Goal: Obtain resource: Obtain resource

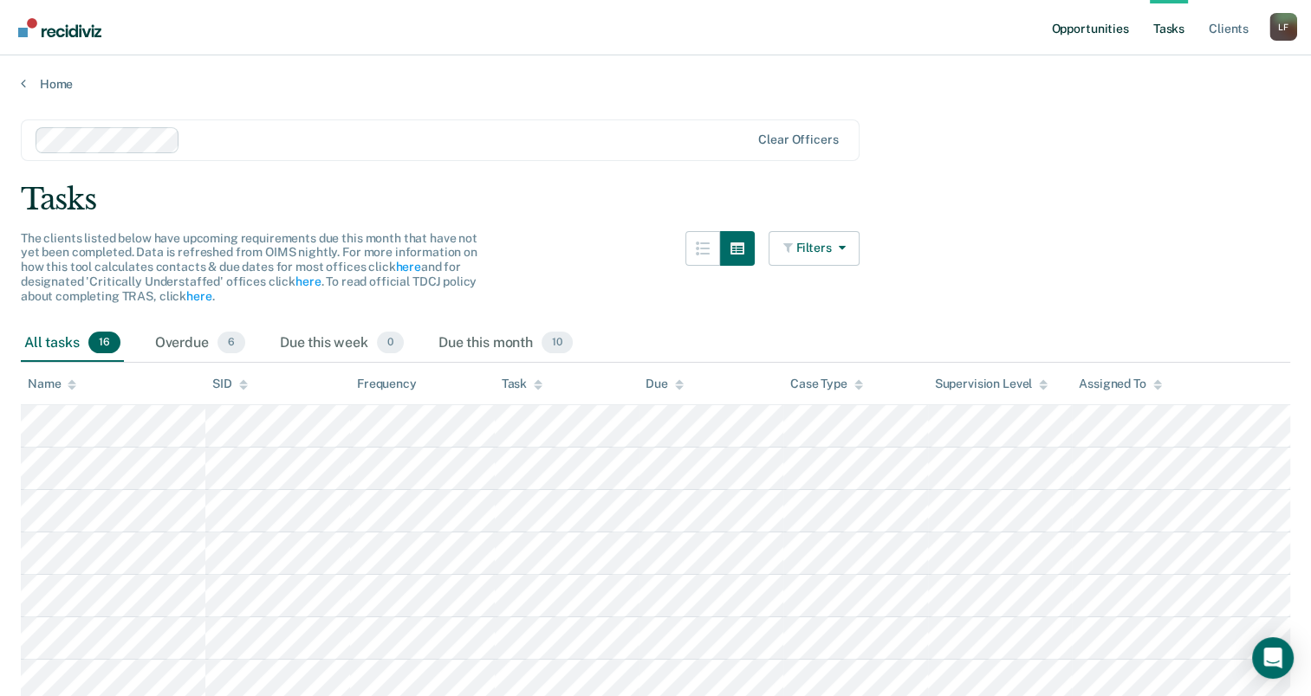
click at [1103, 31] on link "Opportunities" at bounding box center [1089, 27] width 84 height 55
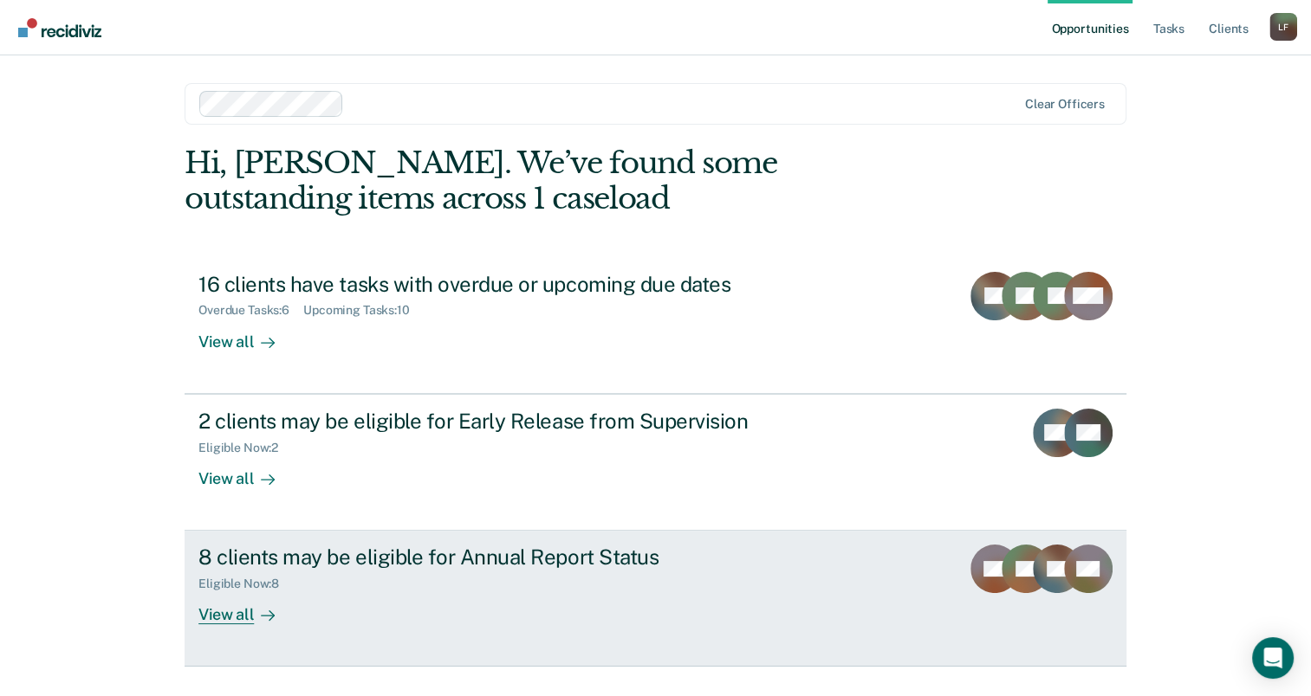
click at [245, 597] on div "View all" at bounding box center [246, 609] width 97 height 34
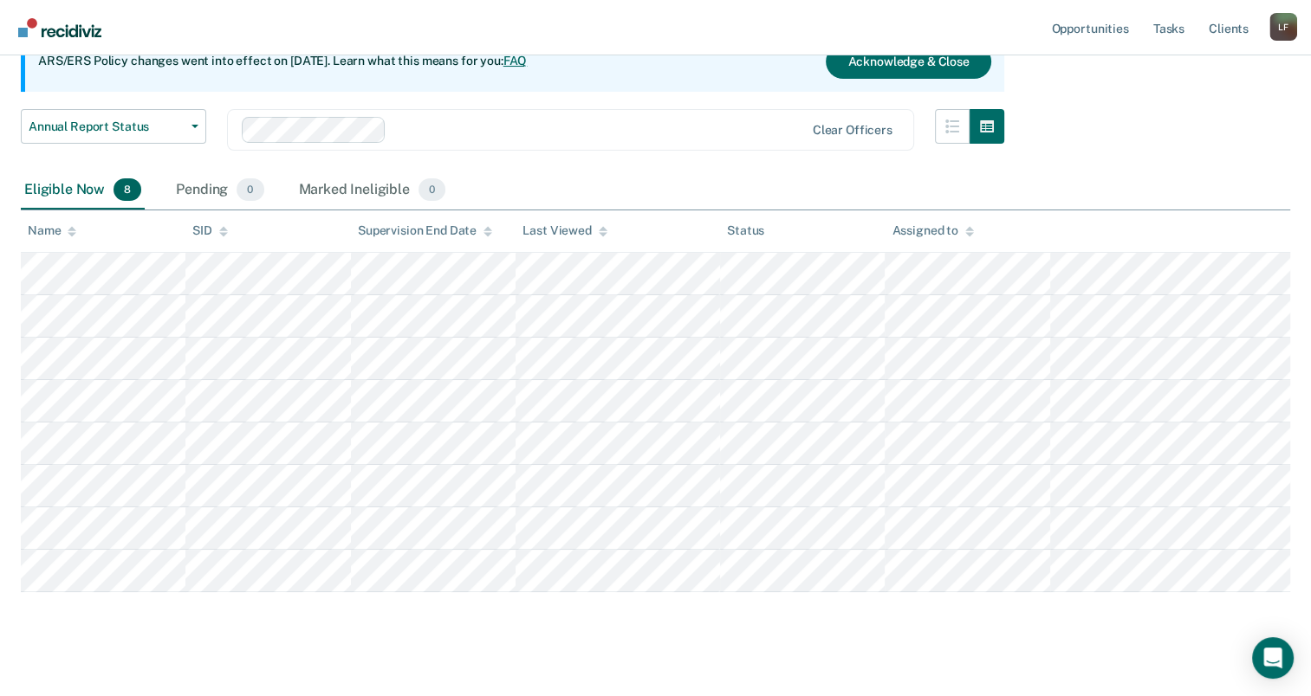
scroll to position [204, 0]
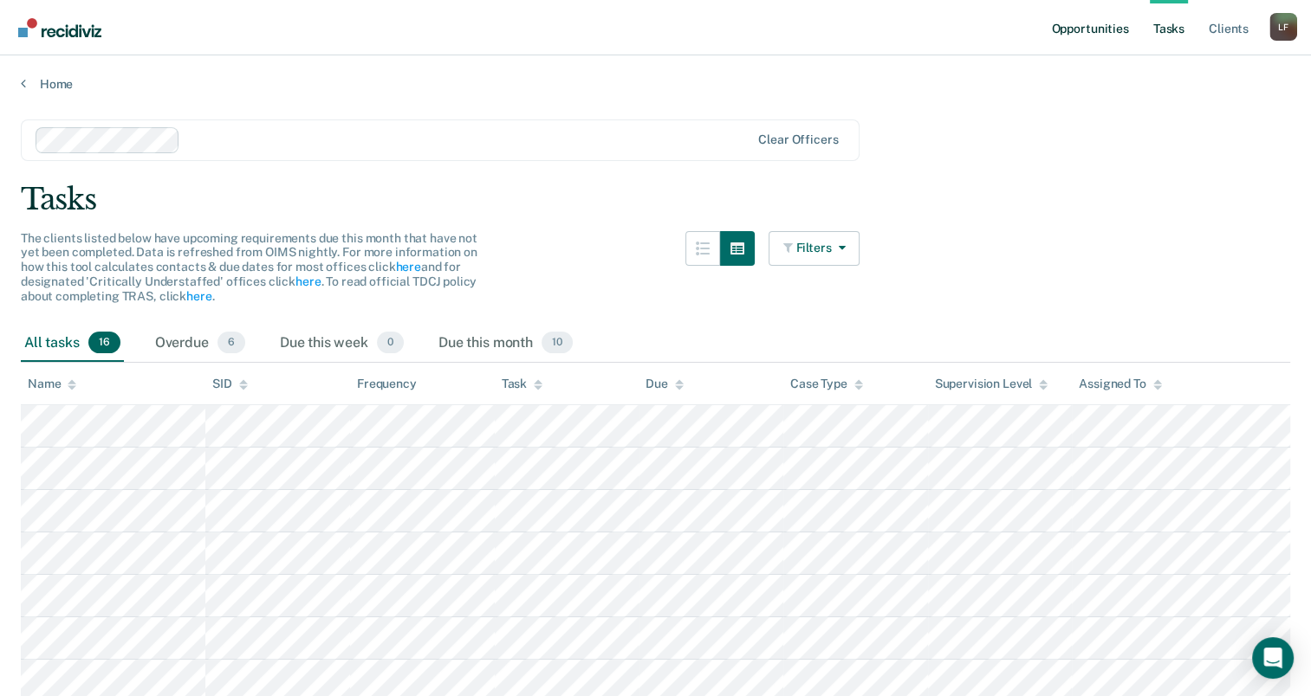
click at [1096, 35] on link "Opportunities" at bounding box center [1089, 27] width 84 height 55
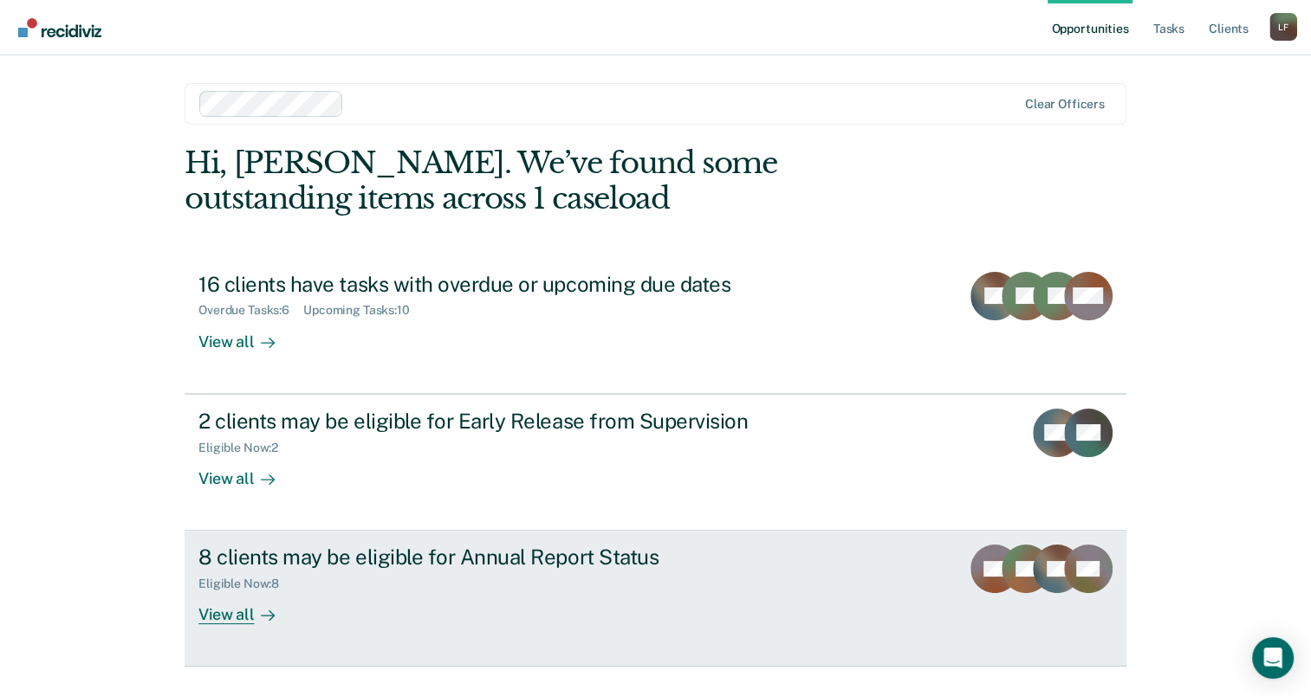
click at [679, 568] on div "8 clients may be eligible for Annual Report Status" at bounding box center [502, 557] width 608 height 25
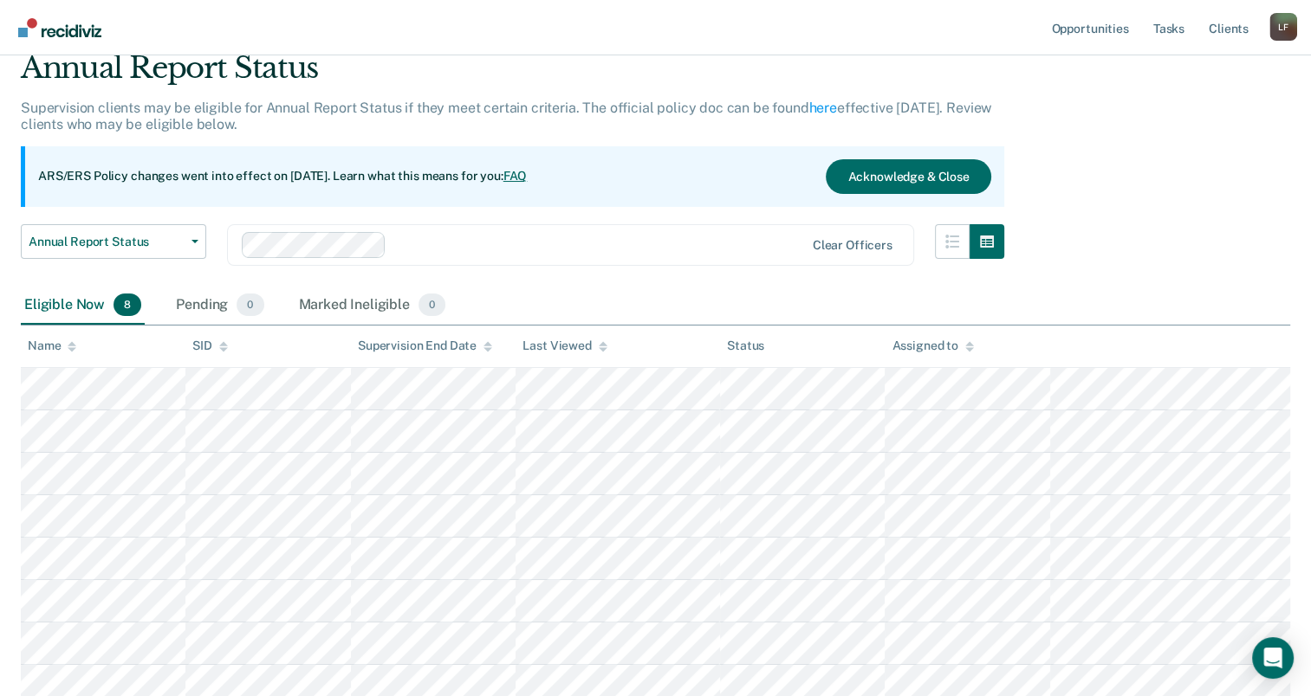
scroll to position [204, 0]
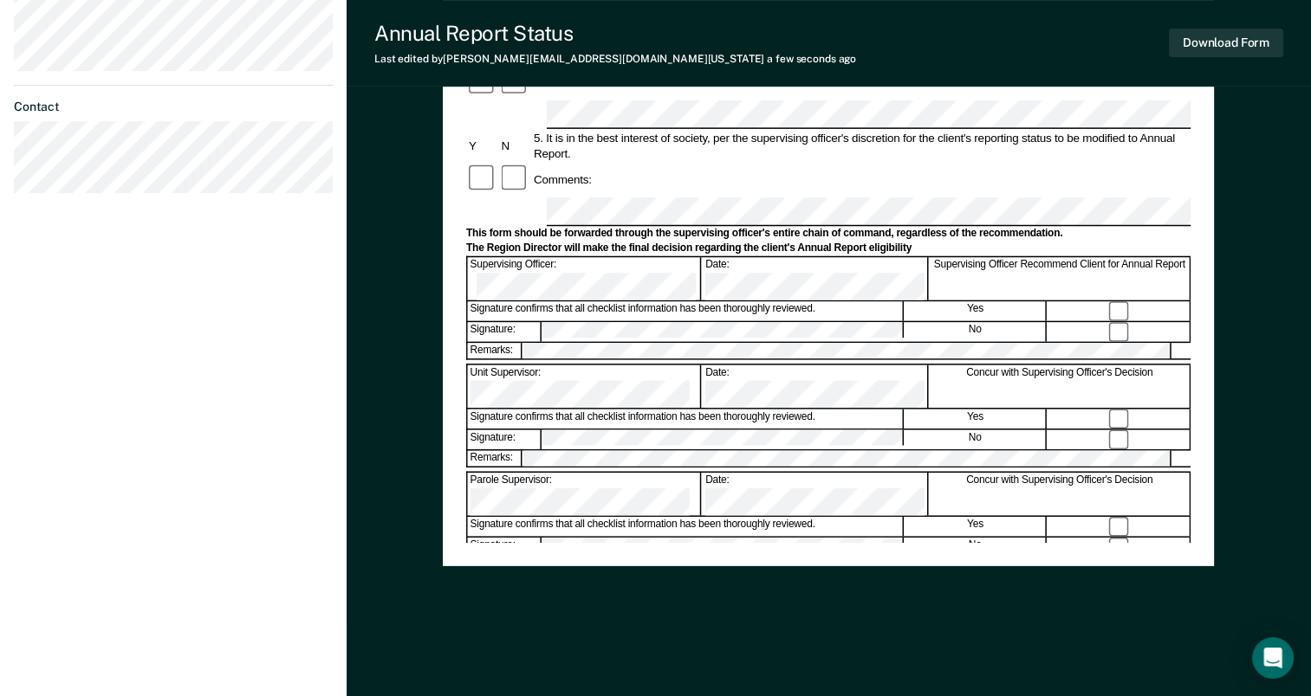
scroll to position [586, 0]
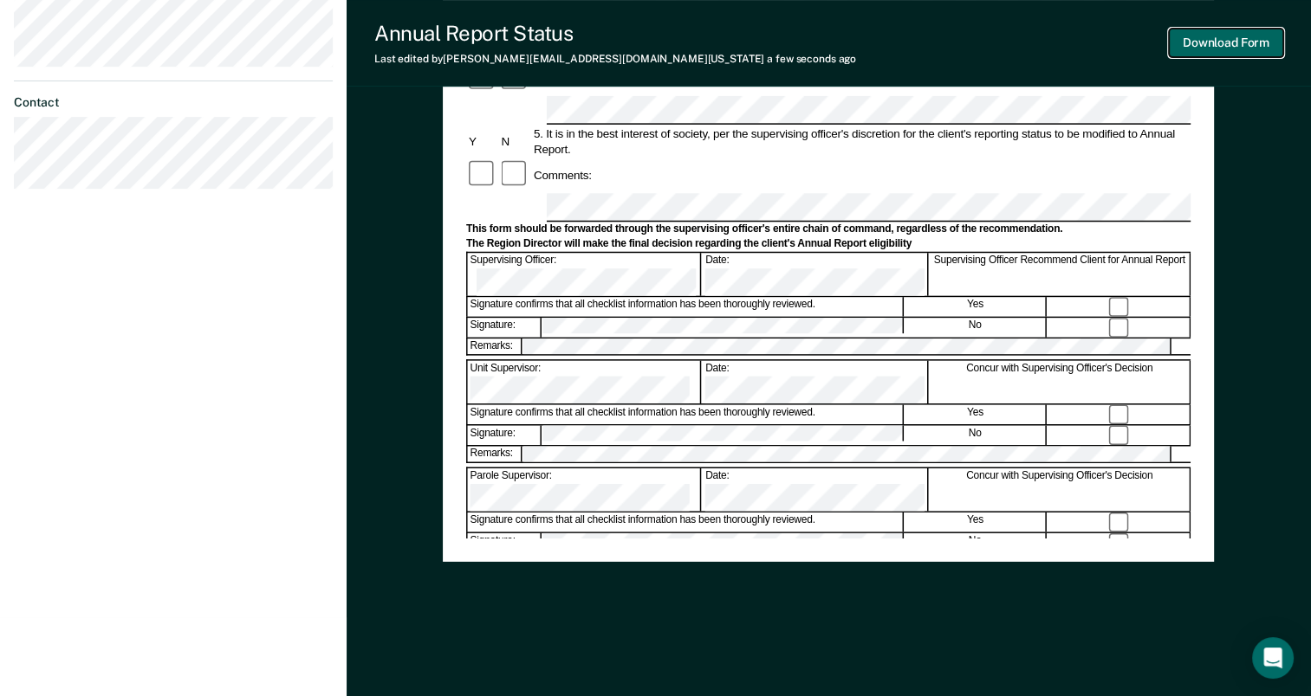
click at [1223, 48] on button "Download Form" at bounding box center [1226, 43] width 114 height 29
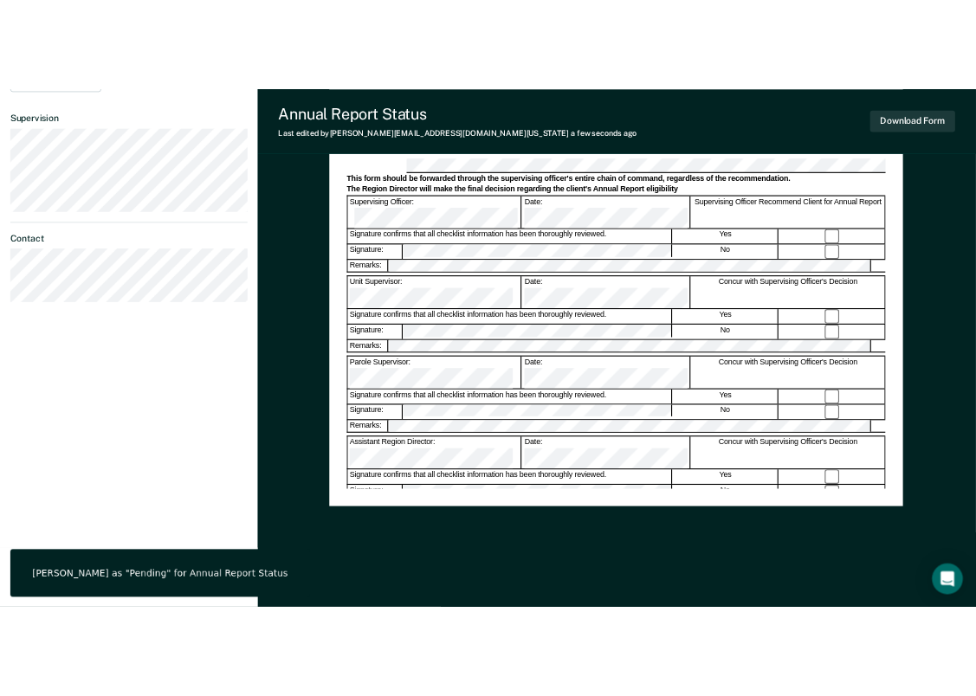
scroll to position [0, 0]
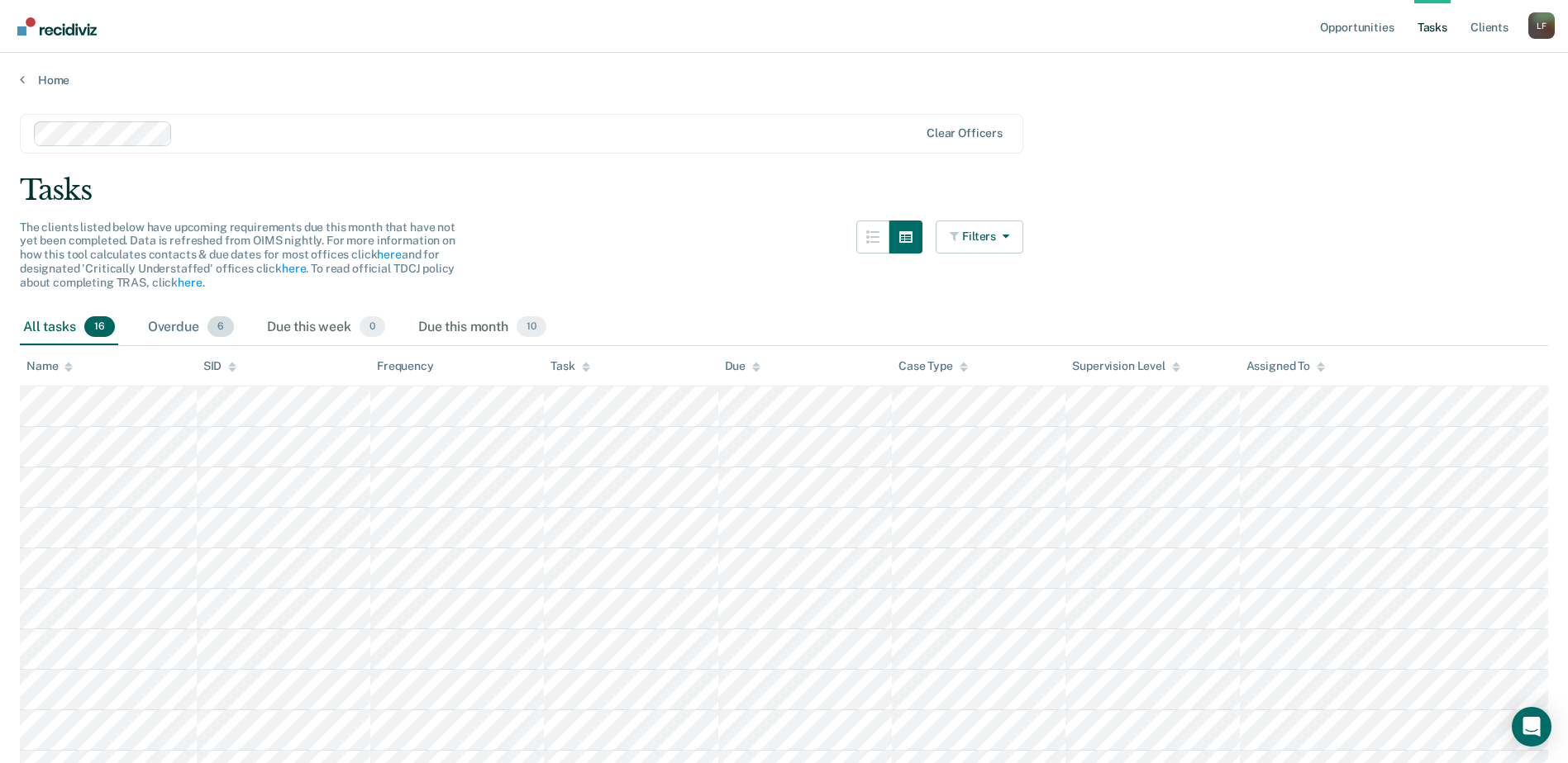
click at [186, 326] on div "Overdue 6" at bounding box center [191, 328] width 93 height 36
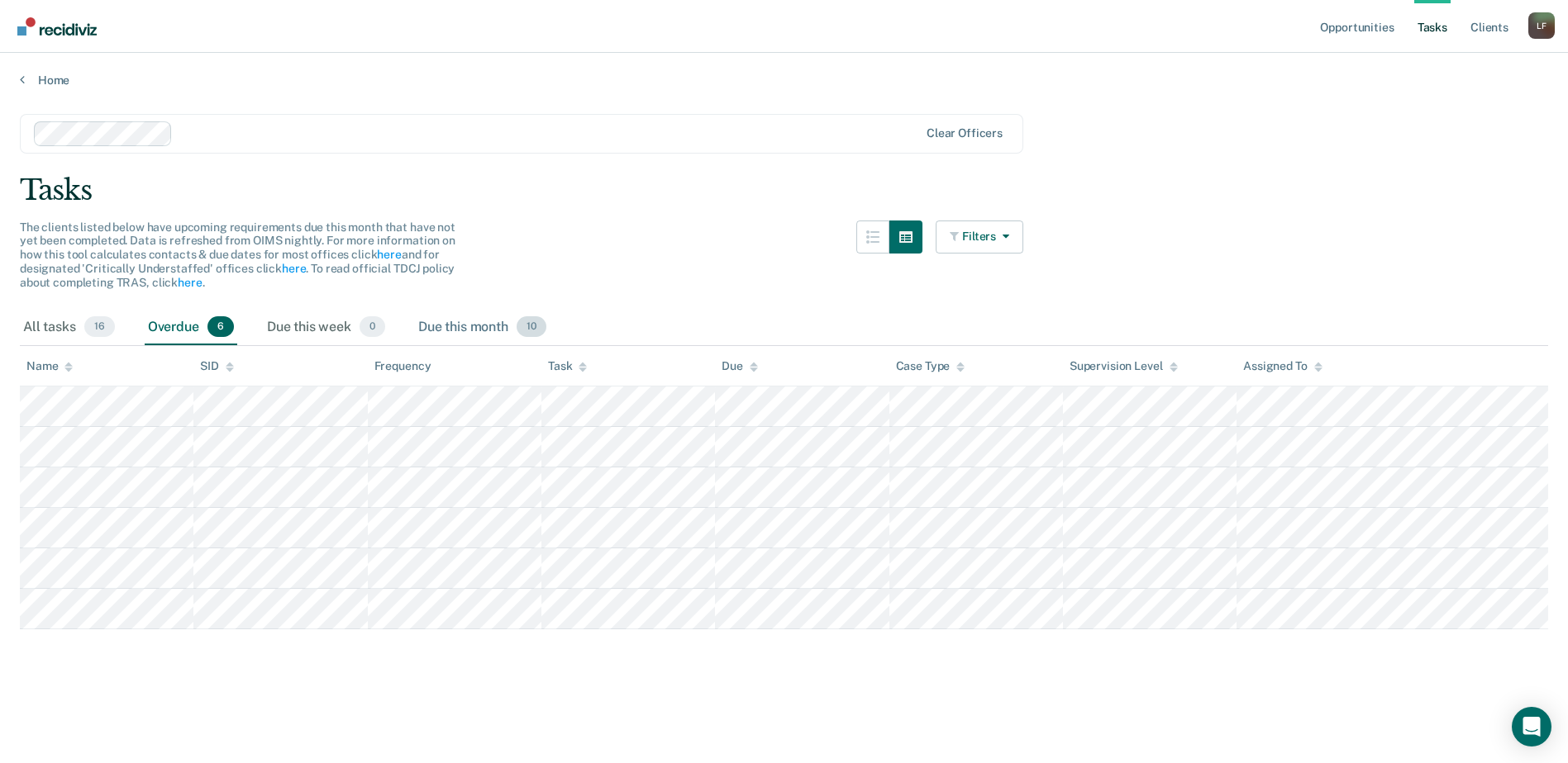
click at [449, 324] on div "Due this month 10" at bounding box center [482, 328] width 135 height 36
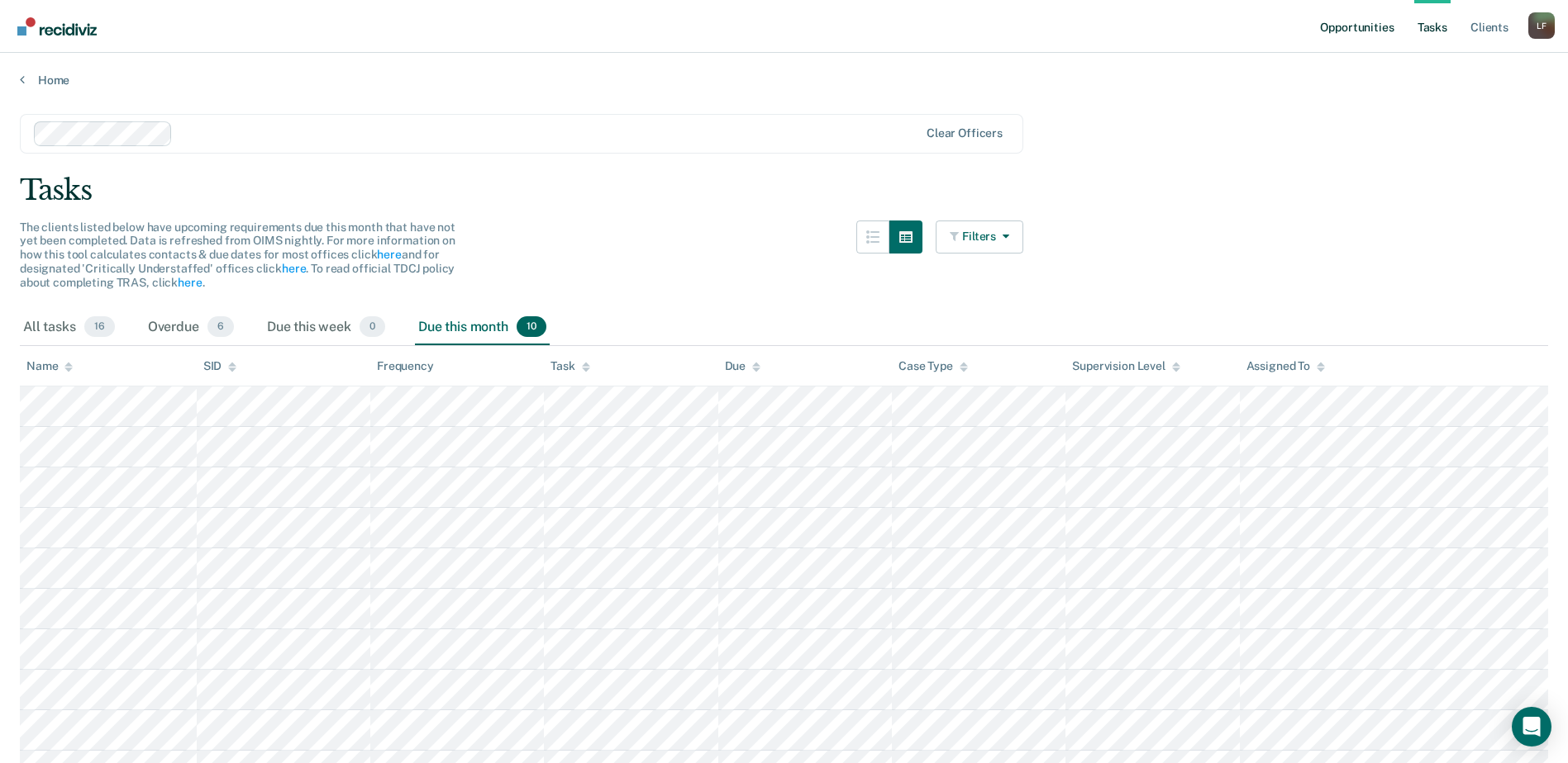
click at [1323, 20] on link "Opportunities" at bounding box center [1357, 26] width 80 height 52
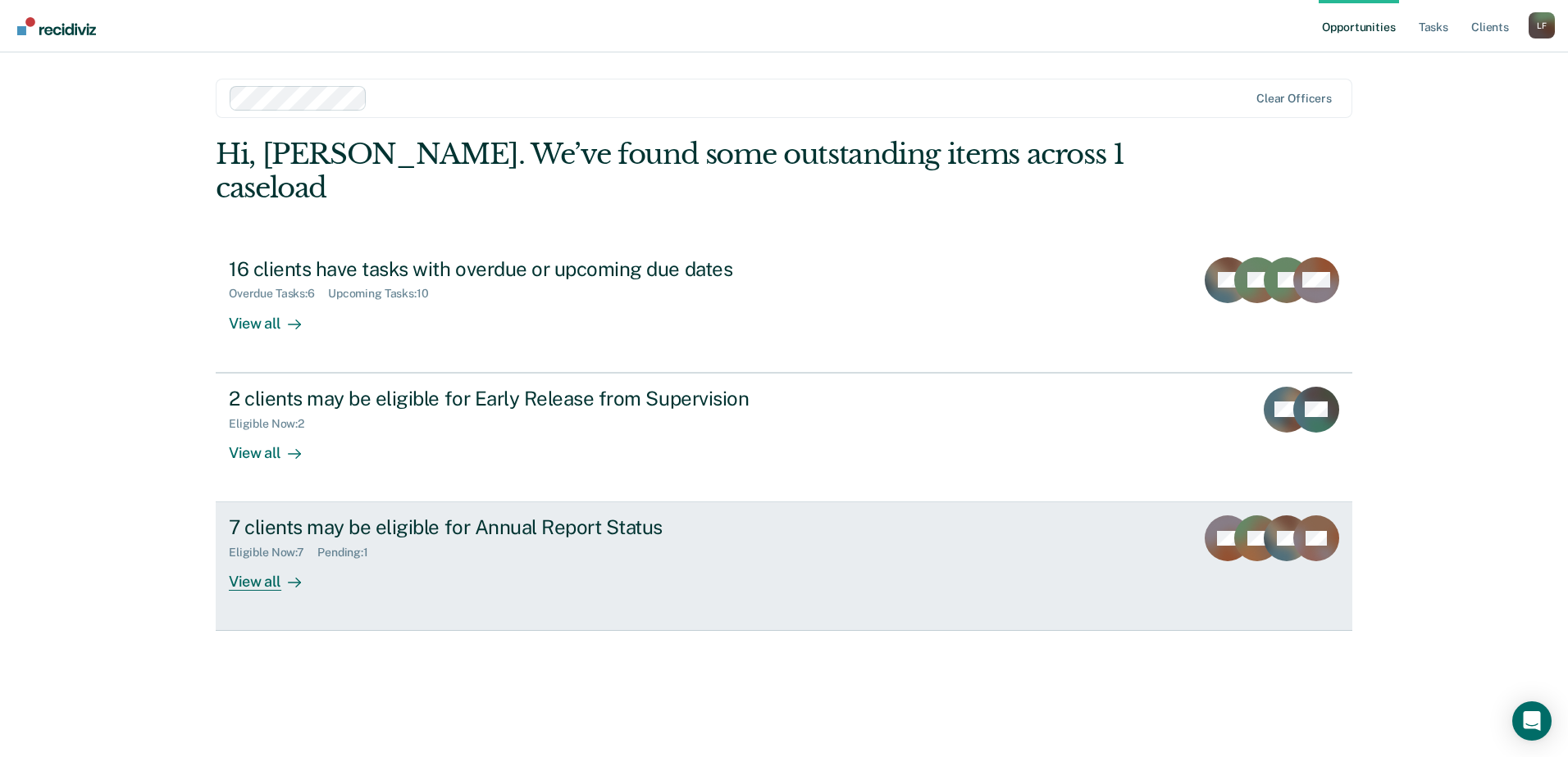
click at [272, 560] on div "View all" at bounding box center [275, 576] width 92 height 32
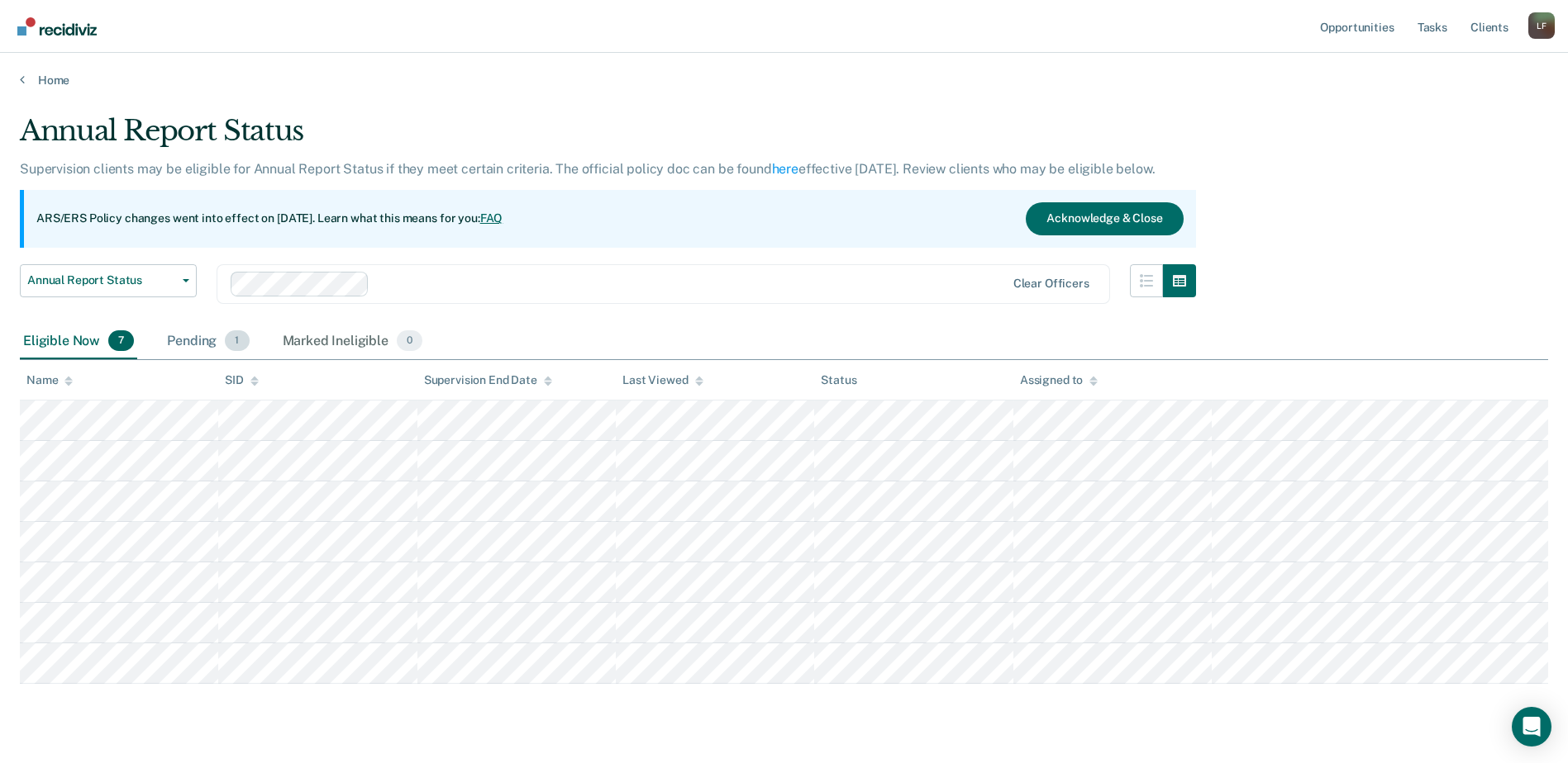
click at [199, 338] on div "Pending 1" at bounding box center [208, 342] width 89 height 36
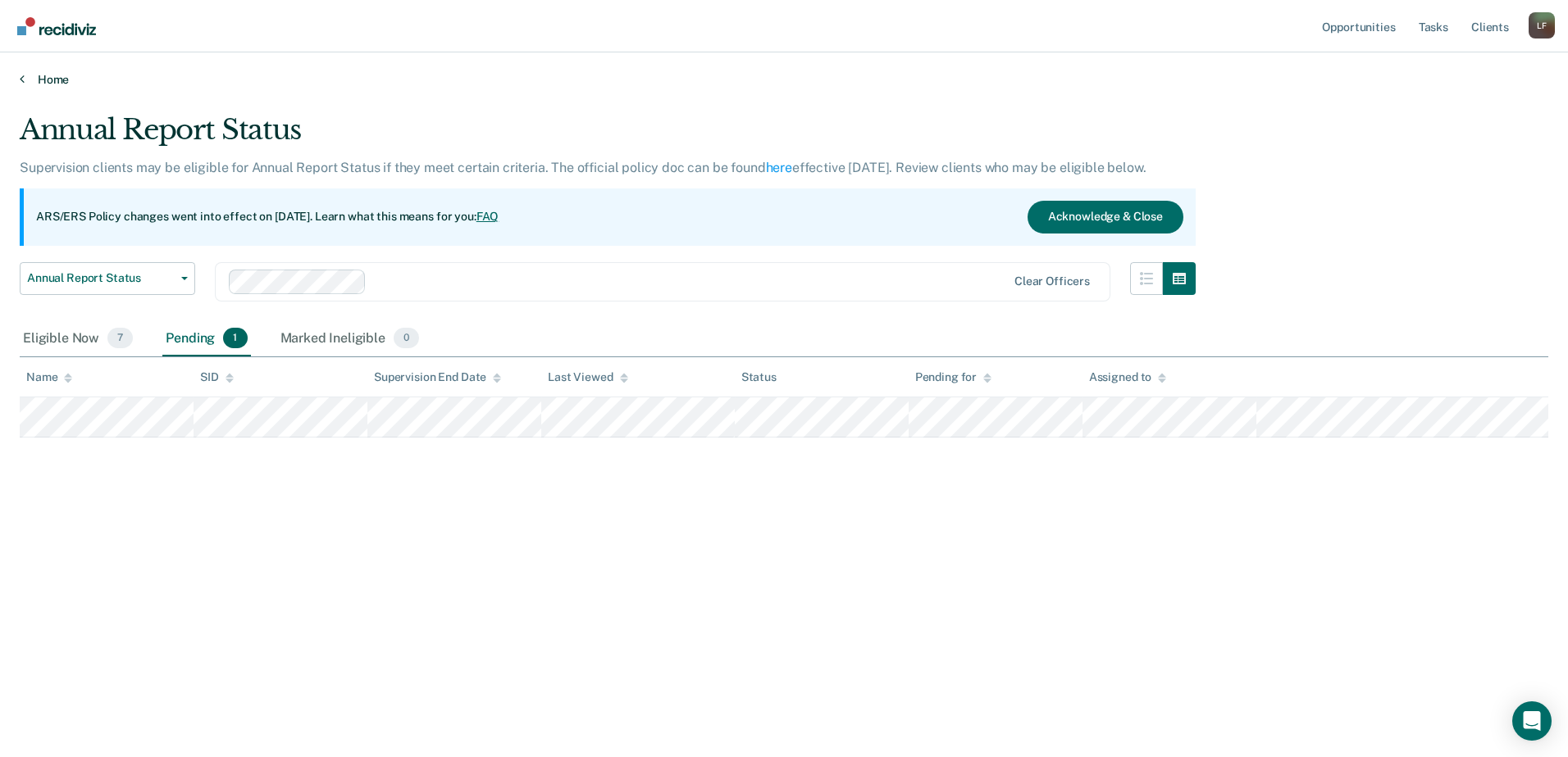
click at [56, 79] on link "Home" at bounding box center [784, 79] width 1529 height 15
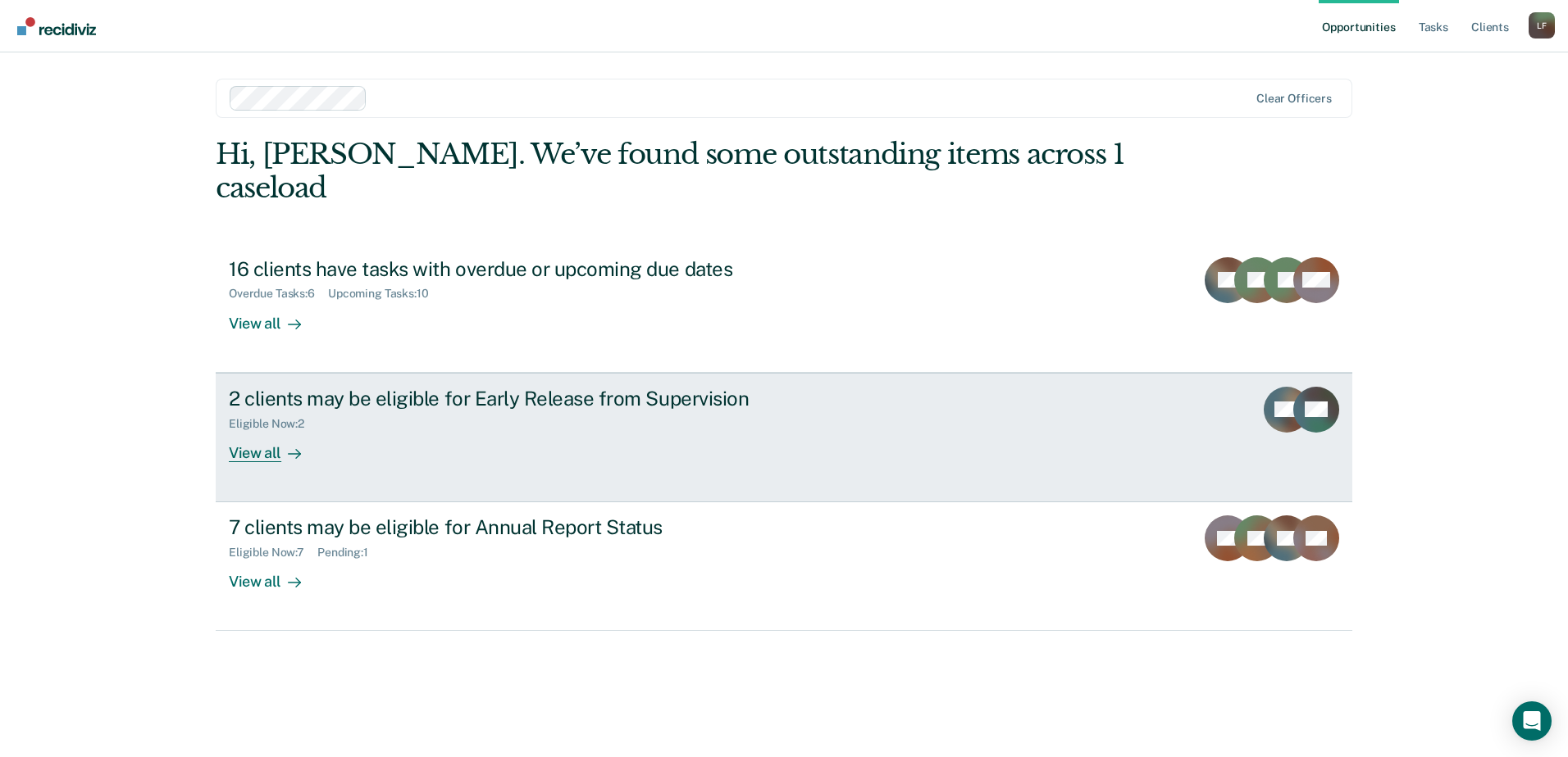
click at [250, 417] on div "Eligible Now : 2" at bounding box center [274, 424] width 89 height 14
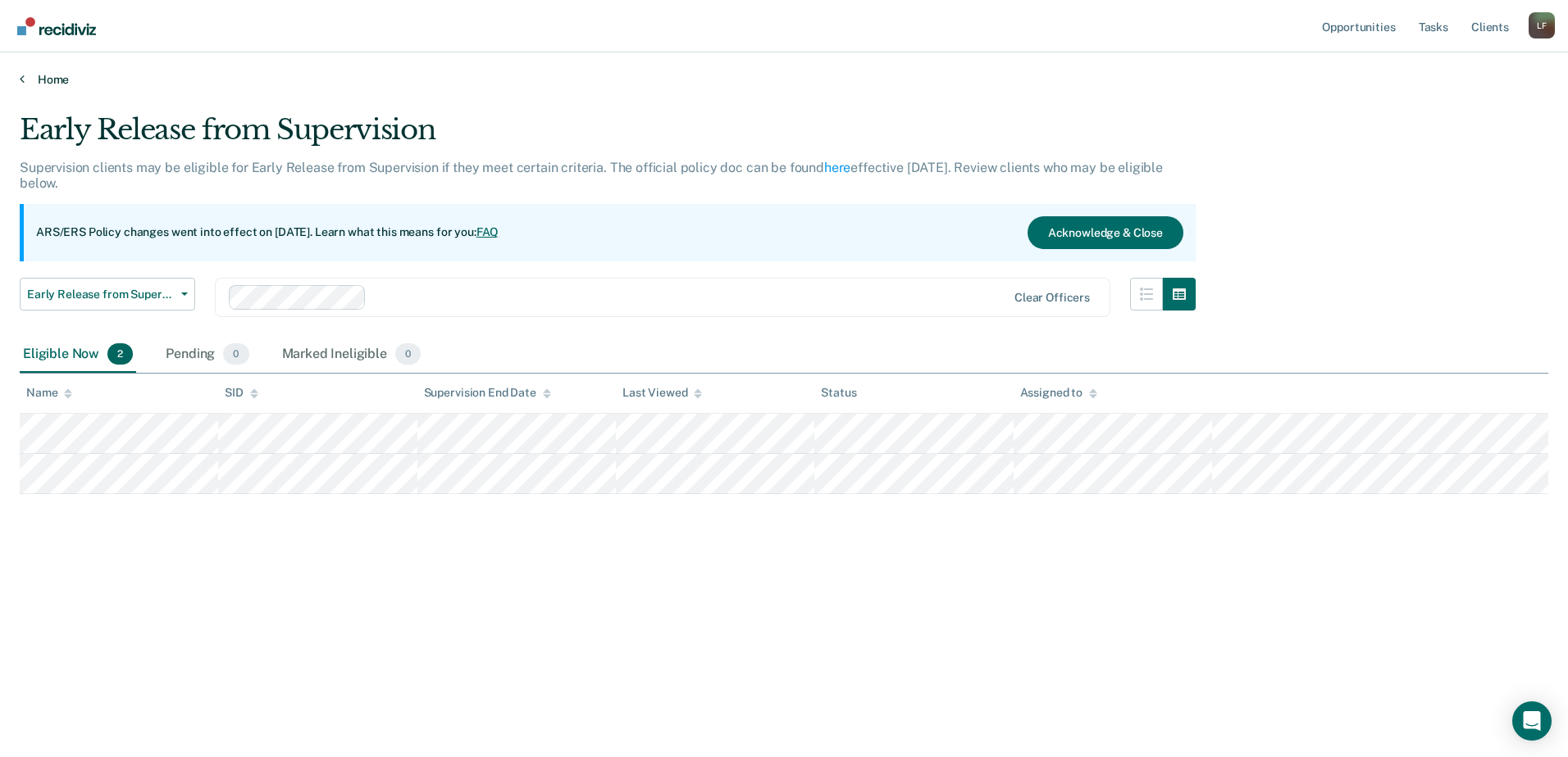
click at [46, 84] on link "Home" at bounding box center [784, 79] width 1529 height 15
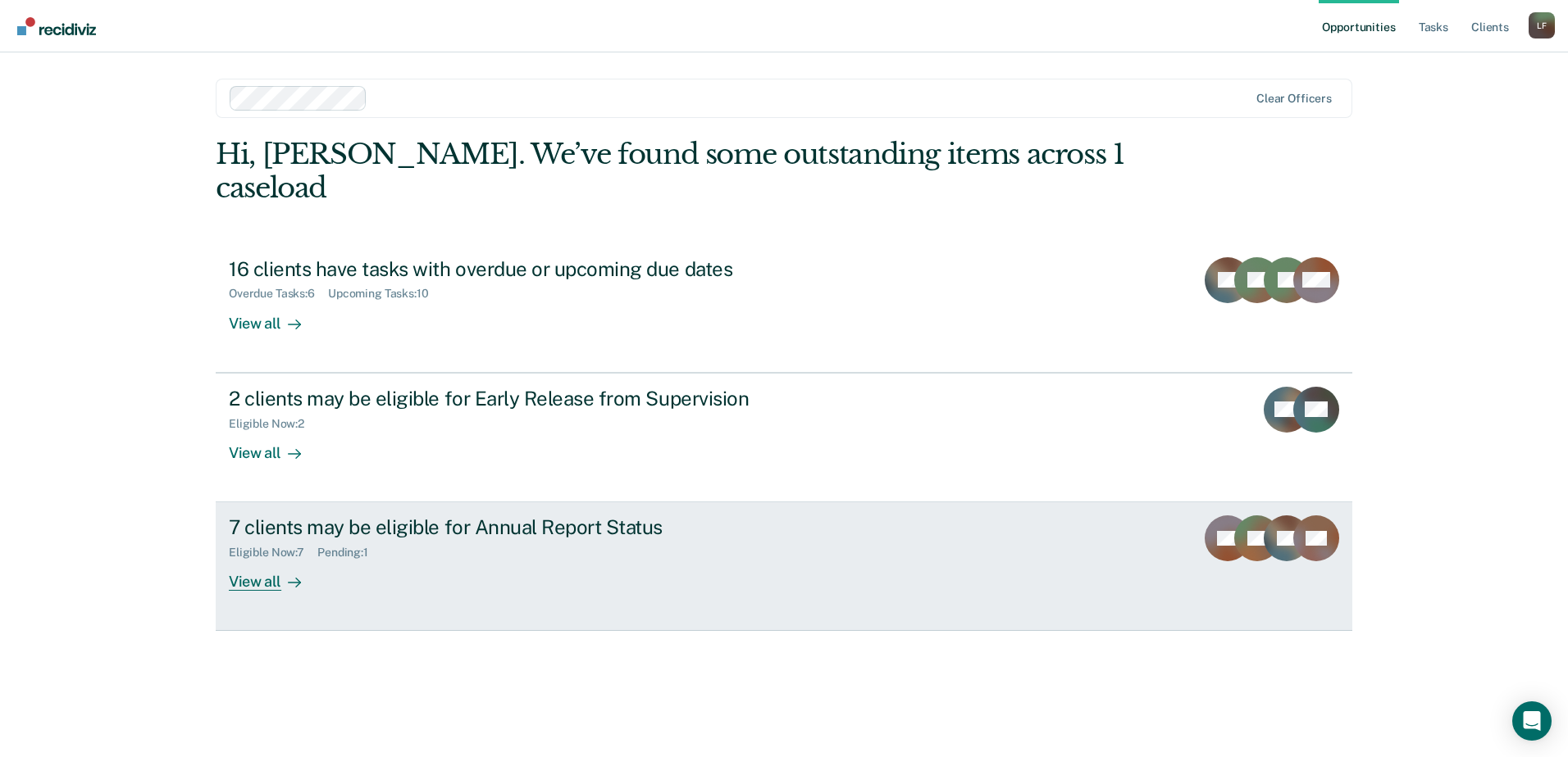
click at [471, 516] on div "7 clients may be eligible for Annual Report Status" at bounding box center [517, 527] width 576 height 24
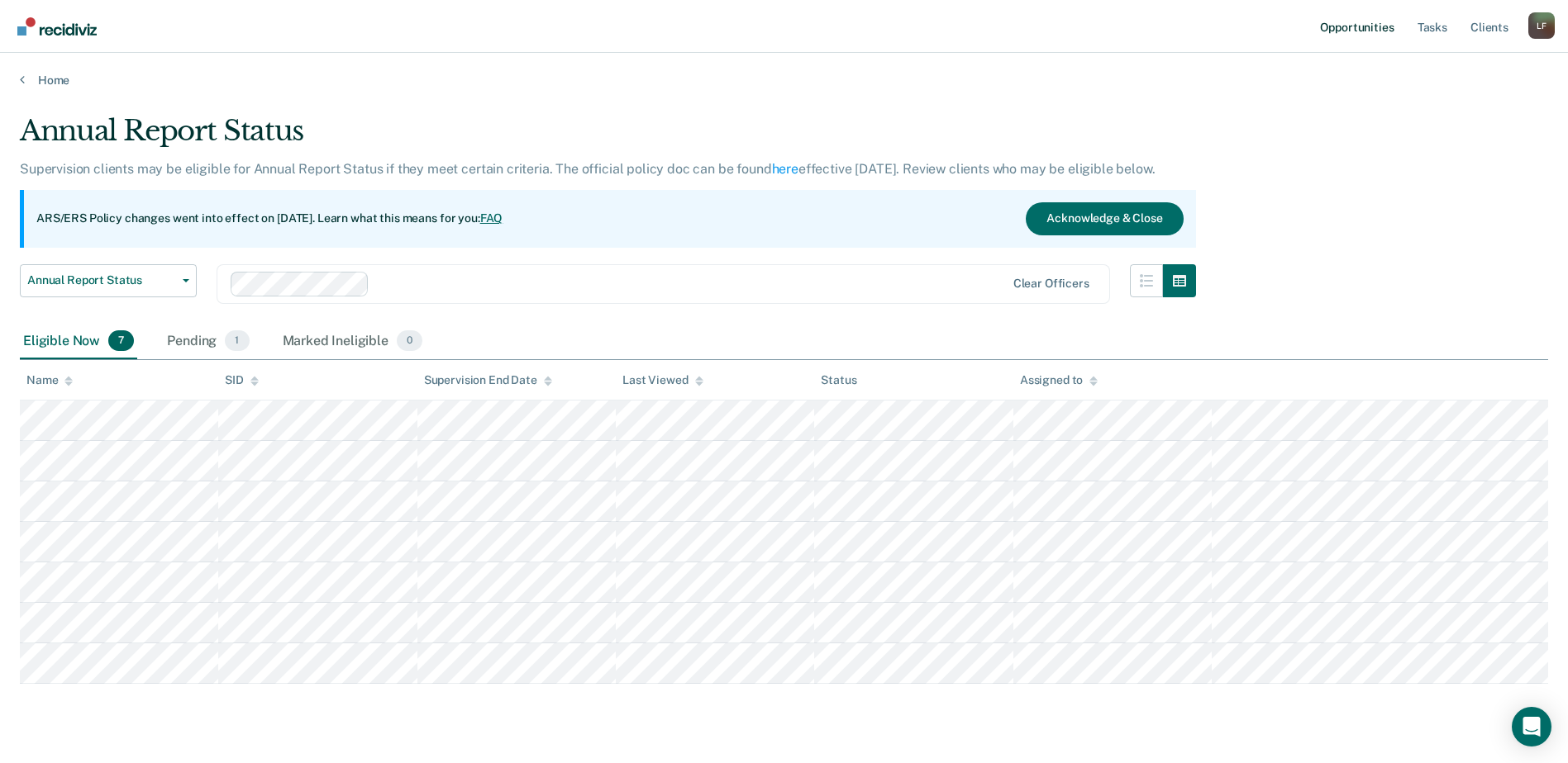
click at [1341, 30] on link "Opportunities" at bounding box center [1357, 26] width 80 height 52
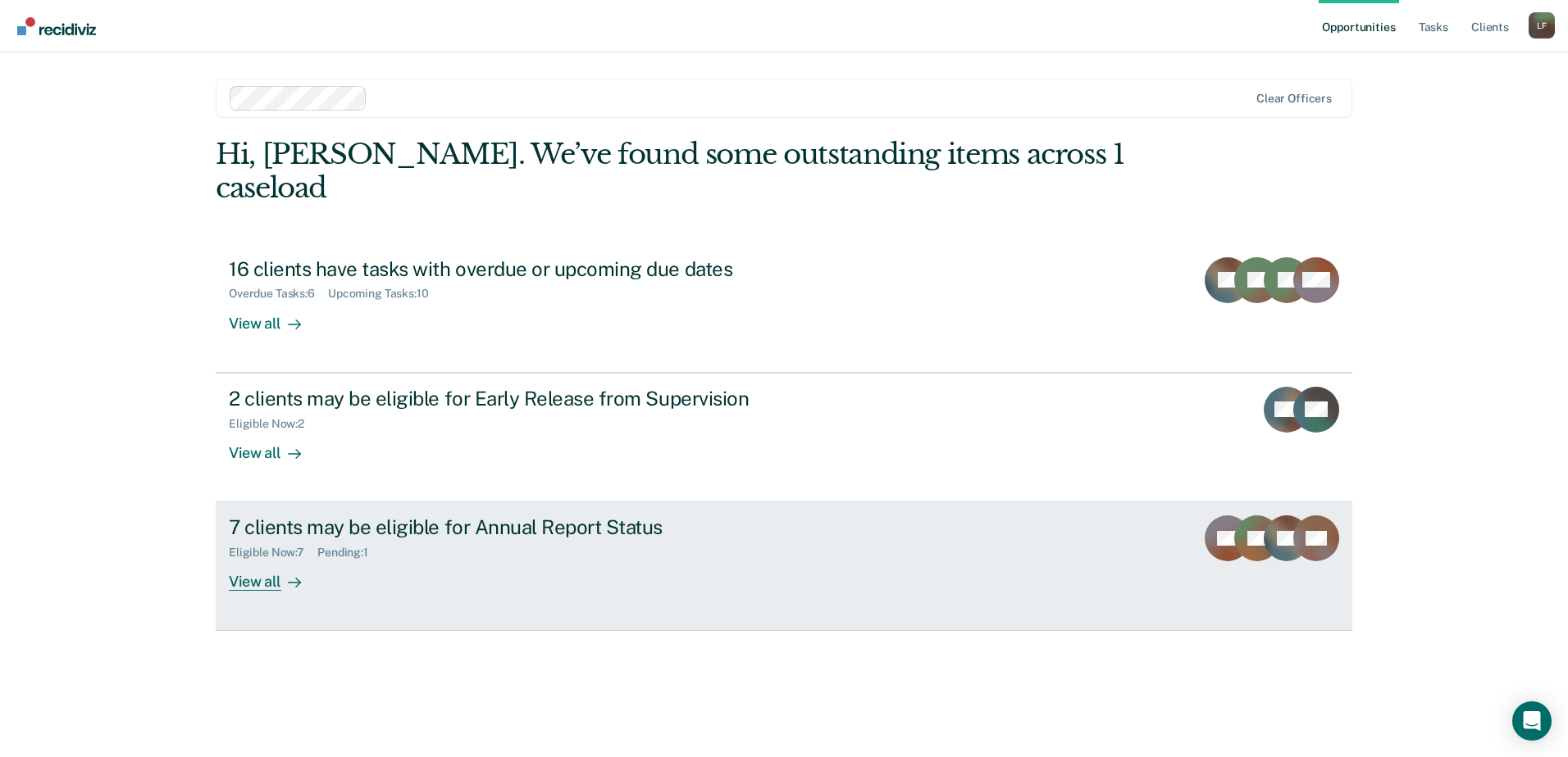
click at [446, 516] on div "7 clients may be eligible for Annual Report Status" at bounding box center [517, 527] width 576 height 24
click at [259, 560] on div "View all" at bounding box center [275, 576] width 92 height 32
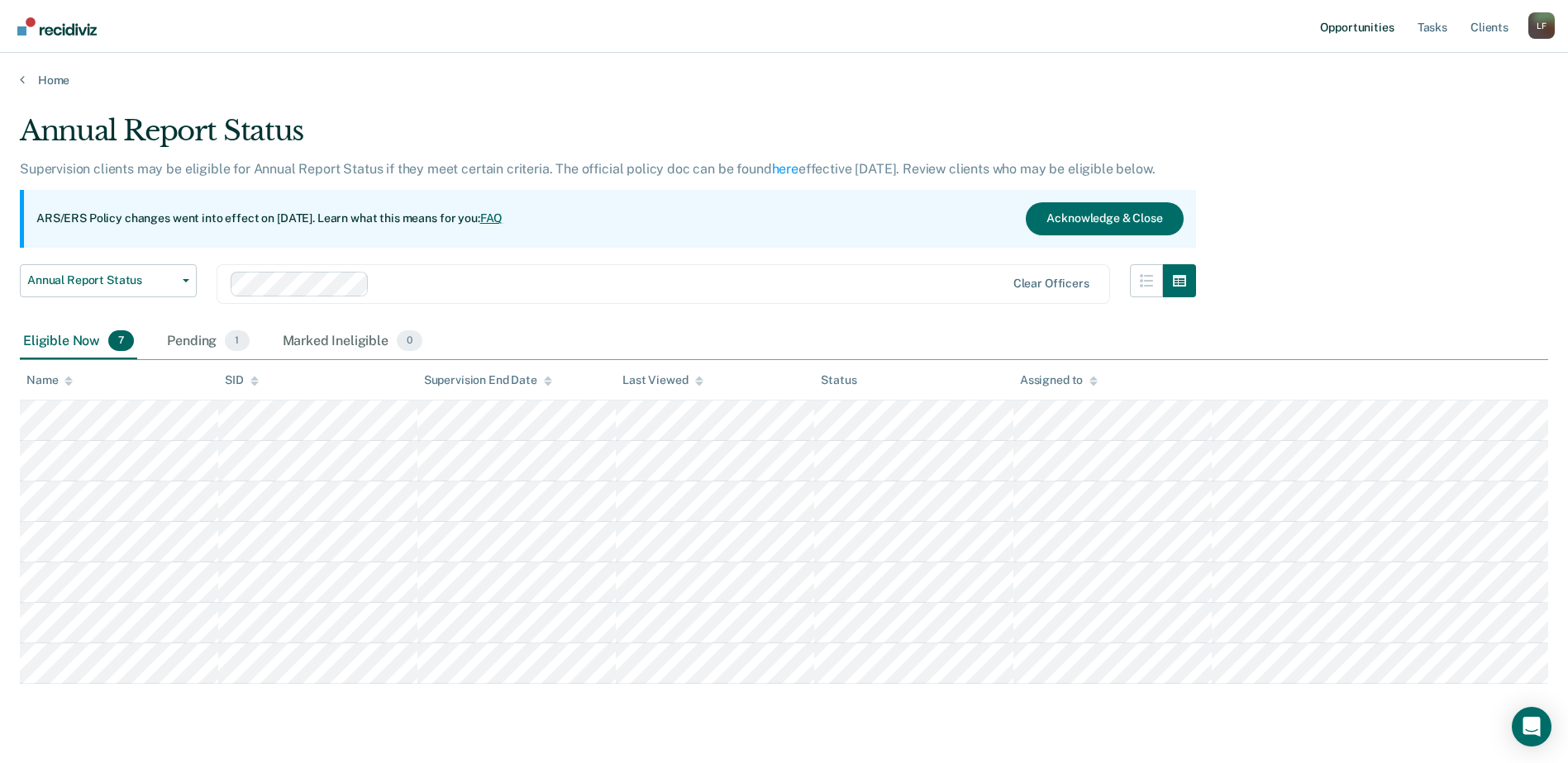
click at [1342, 25] on link "Opportunities" at bounding box center [1357, 26] width 80 height 52
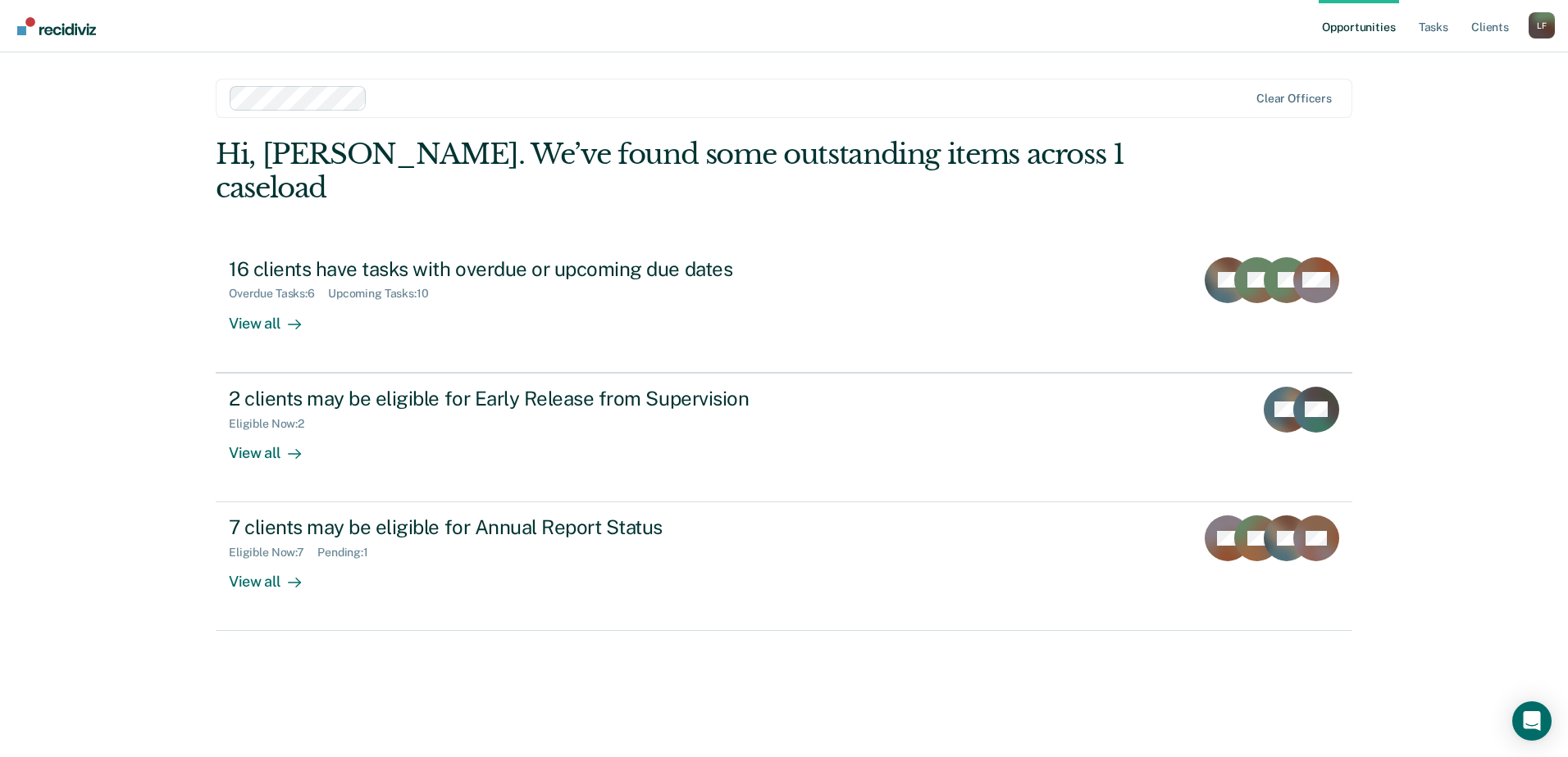
click at [1358, 27] on link "Opportunities" at bounding box center [1359, 26] width 80 height 52
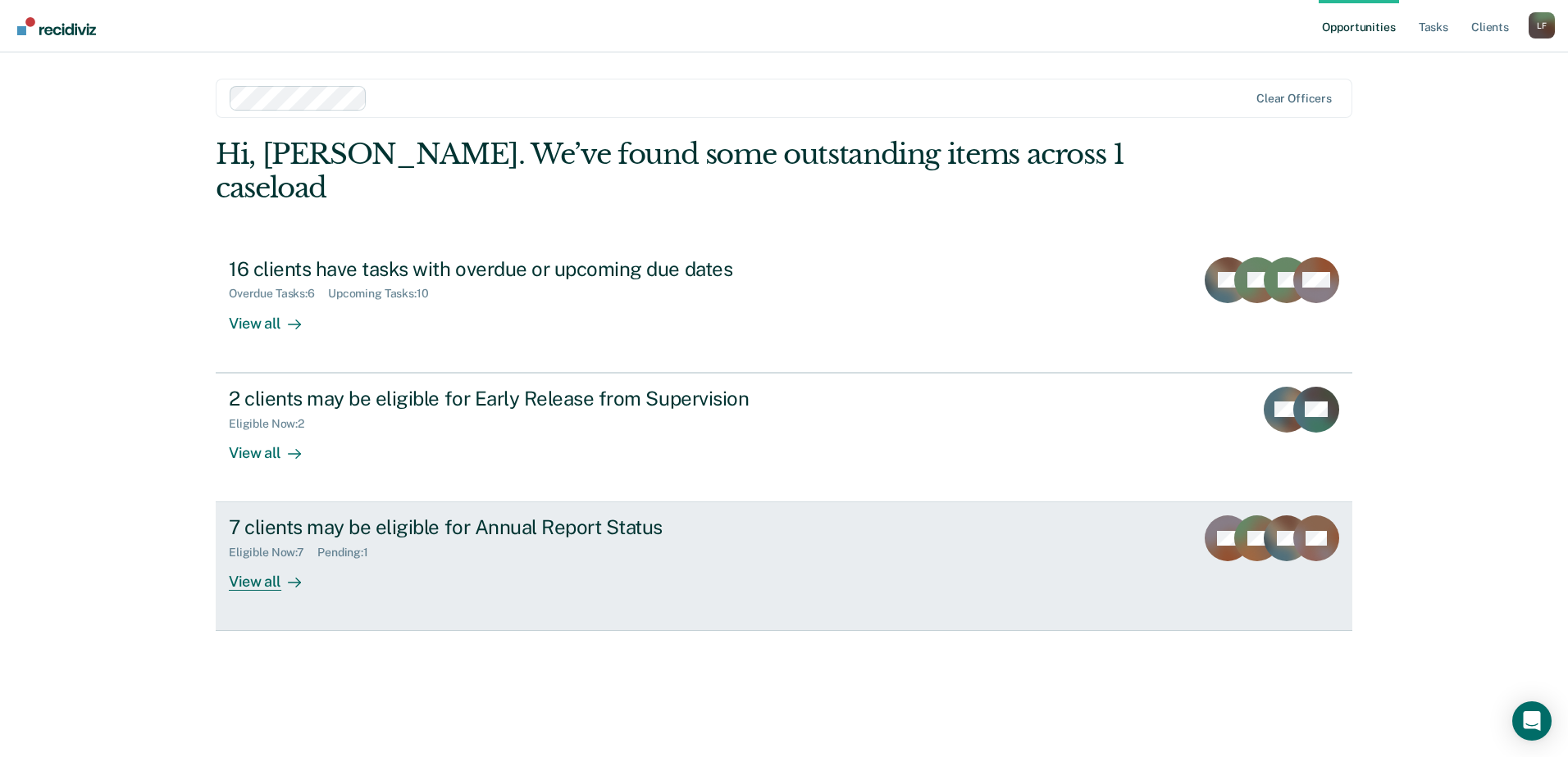
click at [380, 516] on div "7 clients may be eligible for Annual Report Status" at bounding box center [517, 527] width 576 height 24
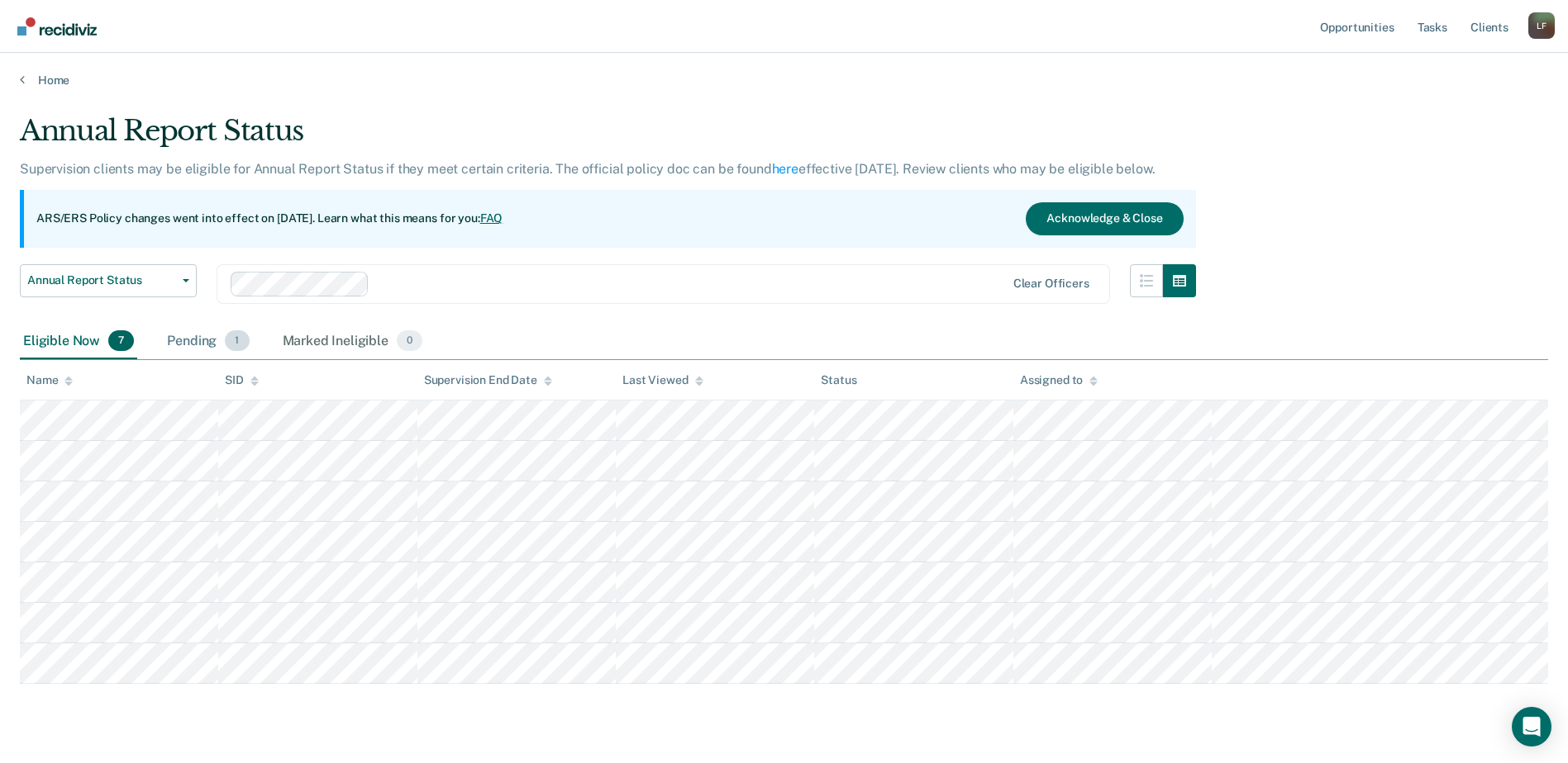
click at [193, 347] on div "Pending 1" at bounding box center [208, 342] width 89 height 36
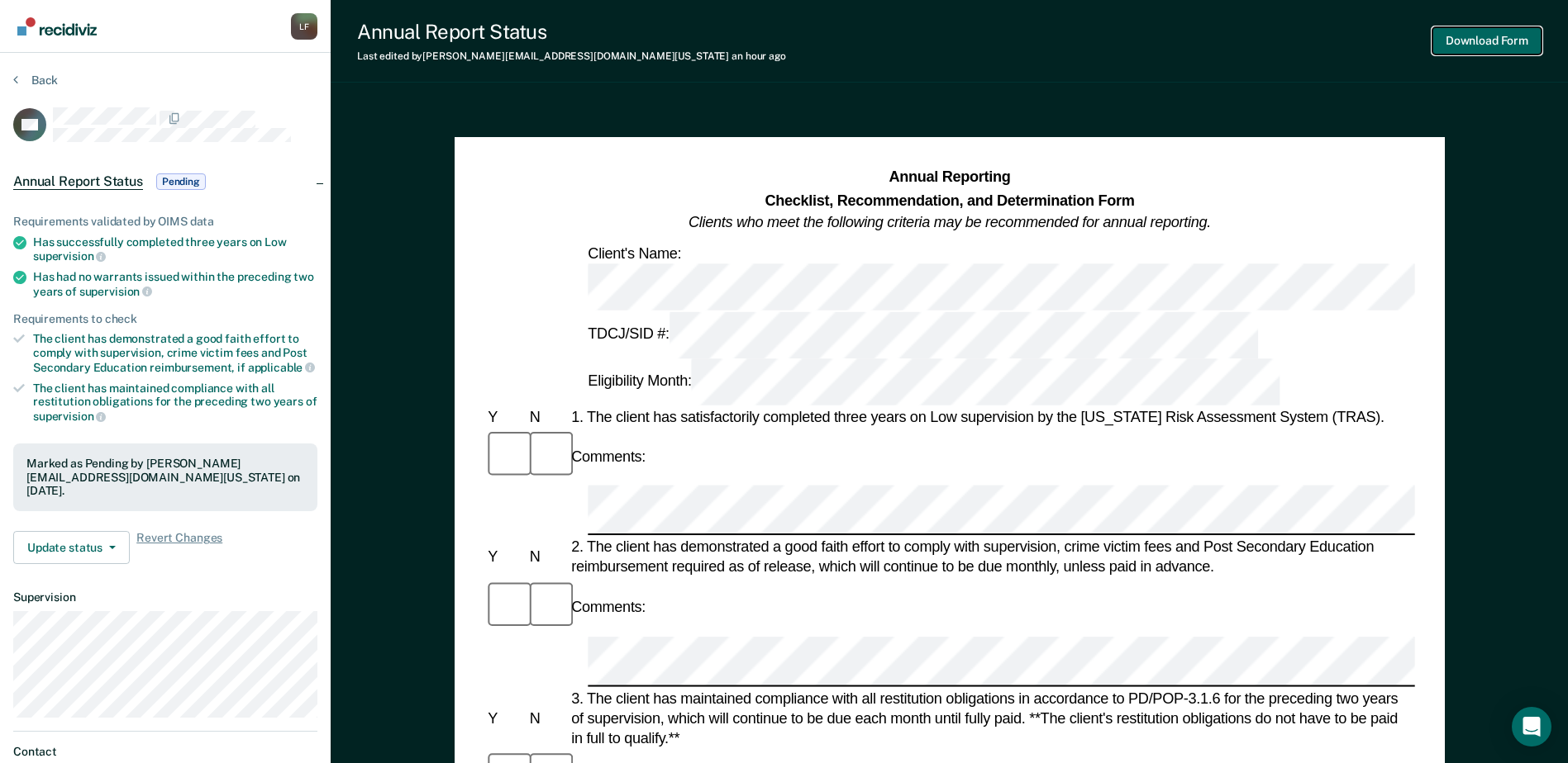
click at [1461, 43] on button "Download Form" at bounding box center [1487, 41] width 109 height 28
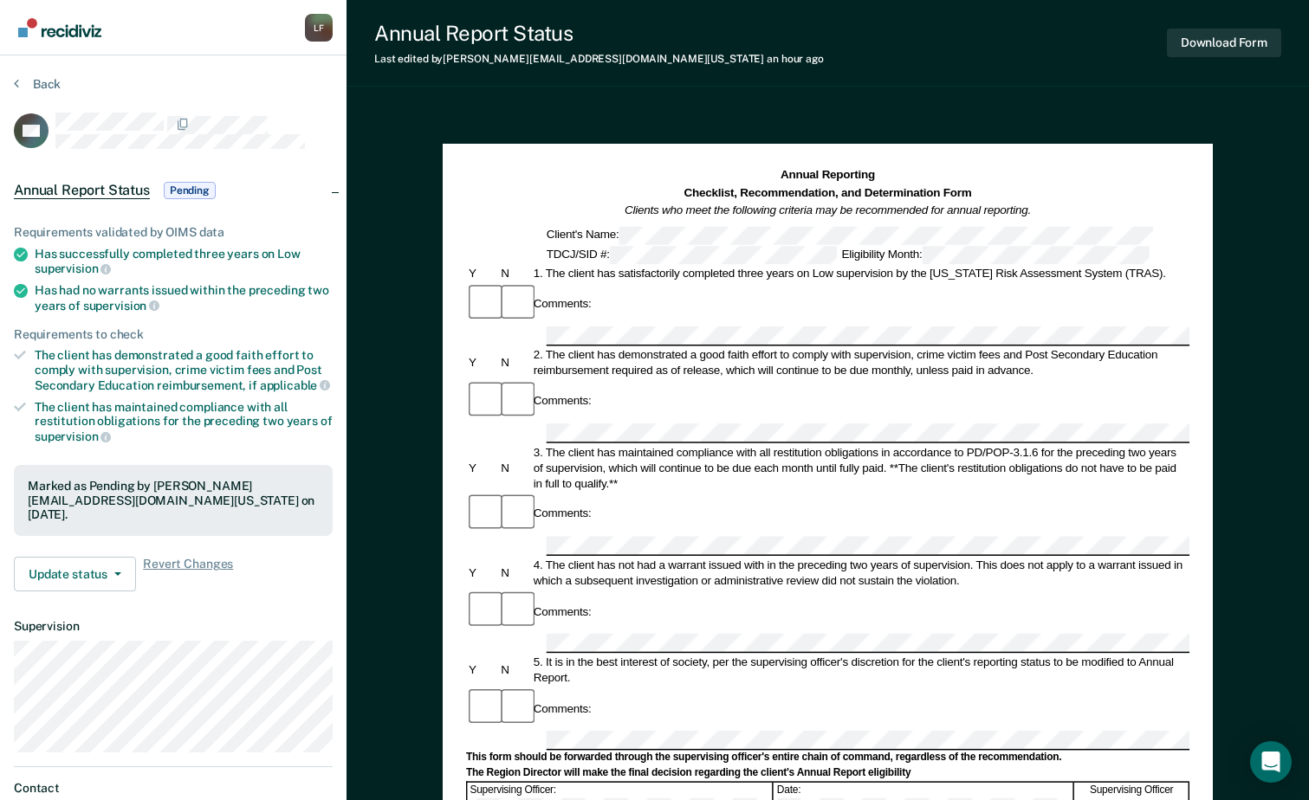
click at [49, 29] on img "Go to Recidiviz Home" at bounding box center [59, 27] width 83 height 19
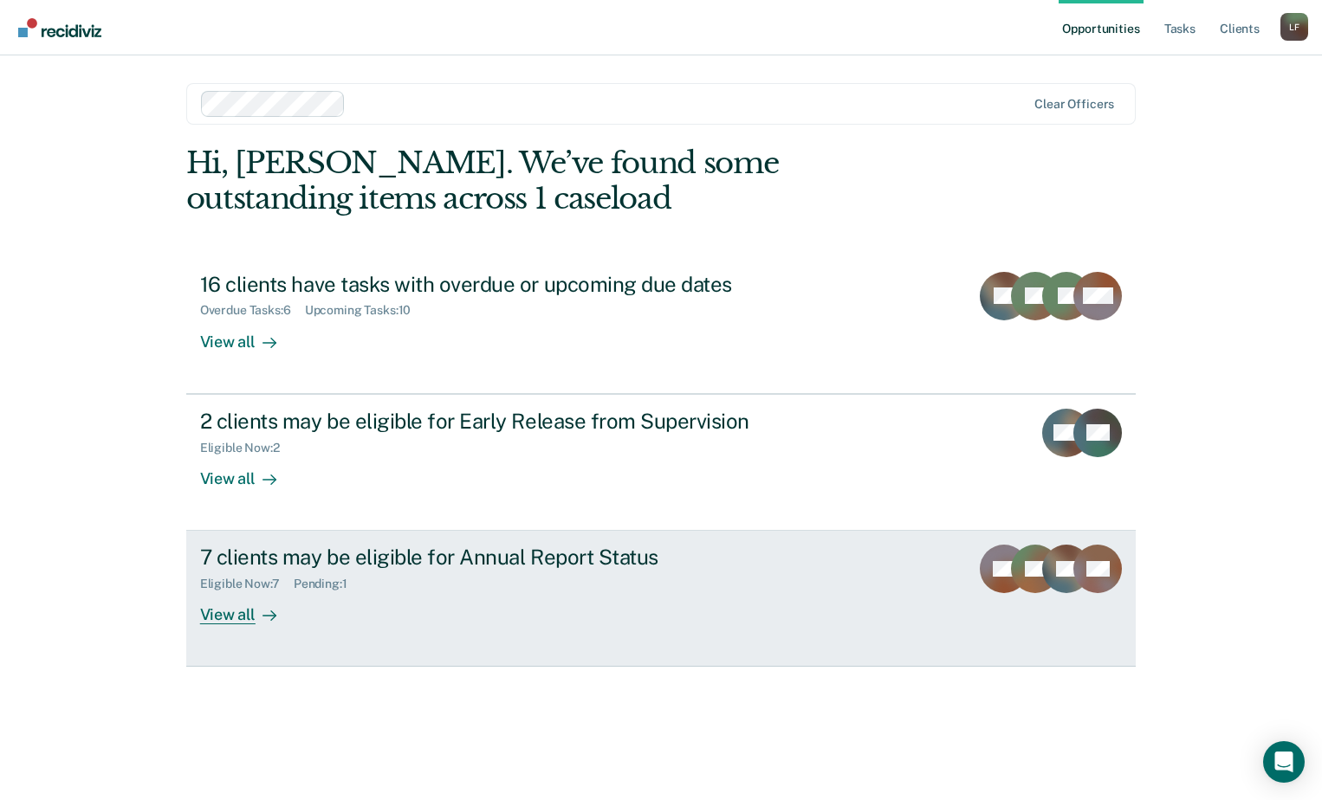
click at [559, 587] on div "Eligible Now : 7 Pending : 1" at bounding box center [504, 581] width 608 height 22
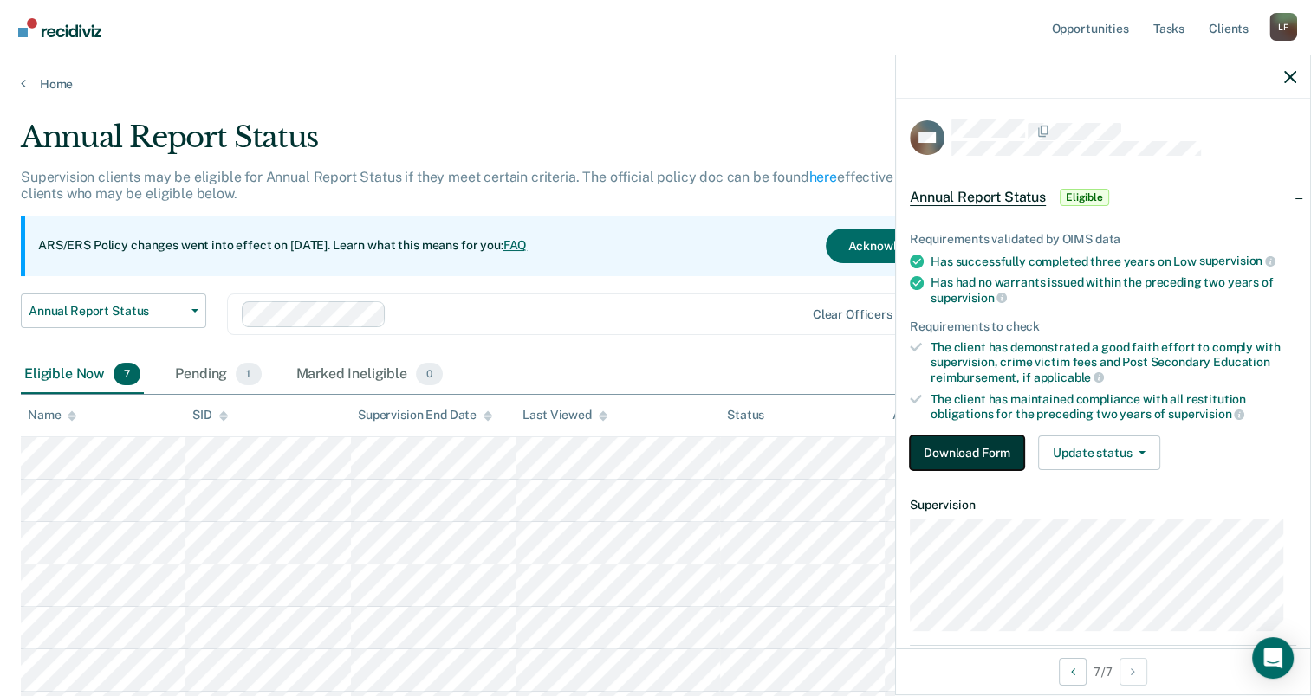
click at [974, 453] on button "Download Form" at bounding box center [967, 453] width 114 height 35
